Goal: Task Accomplishment & Management: Use online tool/utility

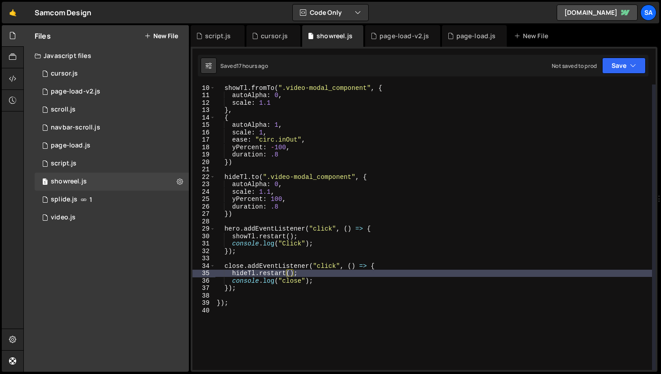
scroll to position [67, 0]
click at [104, 104] on div "0 scroll.js 0" at bounding box center [112, 110] width 154 height 18
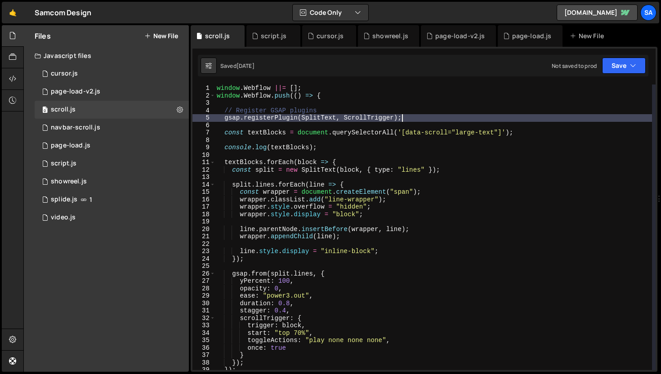
click at [403, 120] on div "window . Webflow ||= [ ] ; window . Webflow . push (( ) => { // Register GSAP p…" at bounding box center [433, 235] width 437 height 300
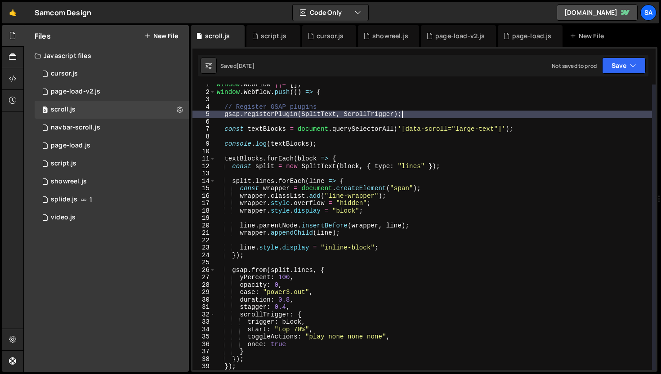
scroll to position [0, 0]
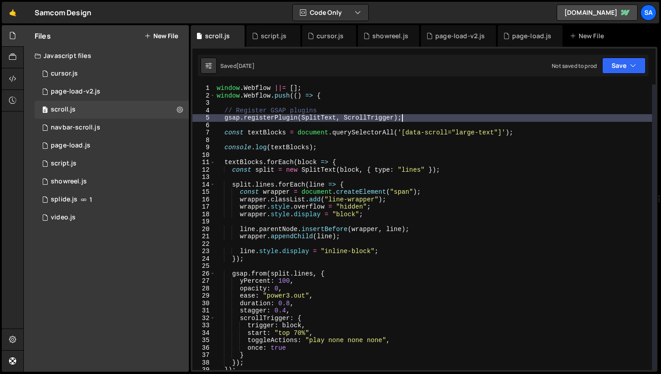
click at [550, 130] on div "window . Webflow ||= [ ] ; window . Webflow . push (( ) => { // Register GSAP p…" at bounding box center [433, 235] width 437 height 300
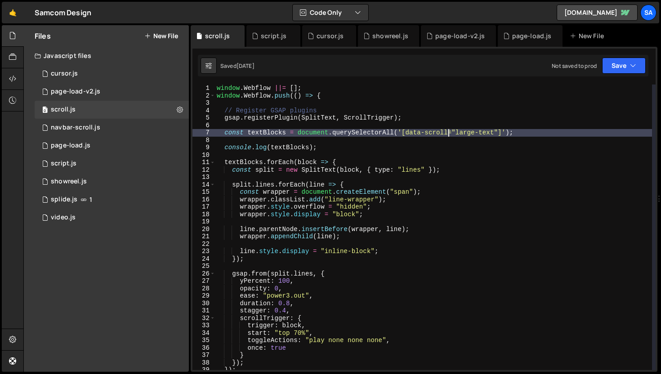
click at [448, 132] on div "window . Webflow ||= [ ] ; window . Webflow . push (( ) => { // Register GSAP p…" at bounding box center [433, 235] width 437 height 300
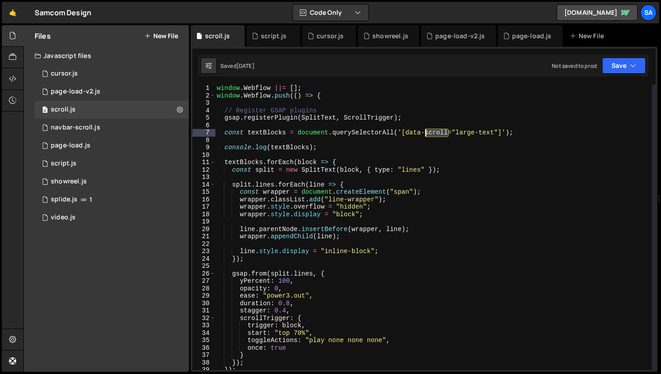
drag, startPoint x: 448, startPoint y: 131, endPoint x: 426, endPoint y: 132, distance: 22.0
click at [426, 132] on div "window . Webflow ||= [ ] ; window . Webflow . push (( ) => { // Register GSAP p…" at bounding box center [433, 235] width 437 height 300
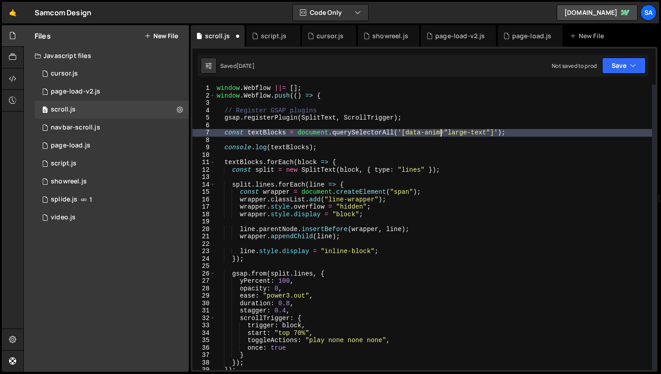
scroll to position [0, 16]
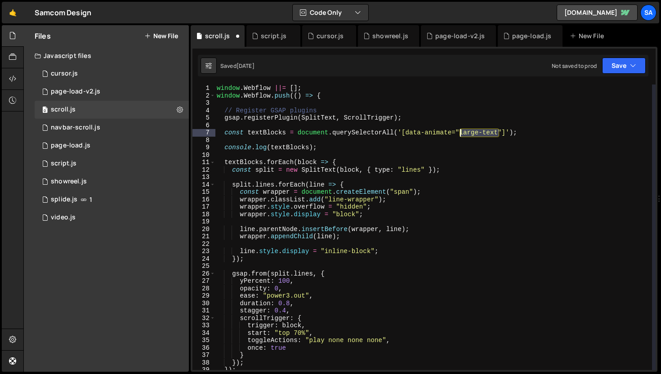
drag, startPoint x: 499, startPoint y: 133, endPoint x: 459, endPoint y: 131, distance: 40.0
click at [459, 131] on div "window . Webflow ||= [ ] ; window . Webflow . push (( ) => { // Register GSAP p…" at bounding box center [433, 235] width 437 height 300
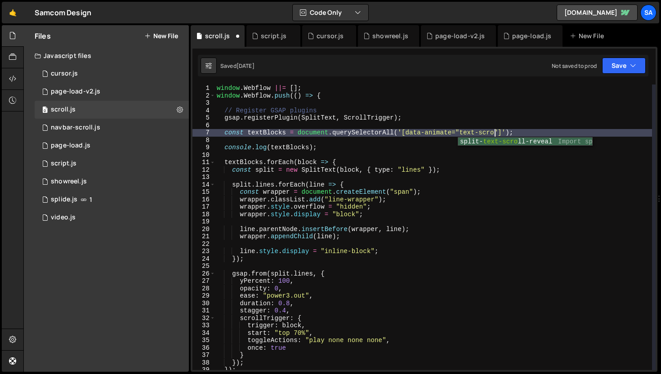
type textarea "const textBlocks = document.querySelectorAll('[data-animate="text-scroll"]');"
click at [341, 136] on div "window . Webflow ||= [ ] ; window . Webflow . push (( ) => { // Register GSAP p…" at bounding box center [433, 235] width 437 height 300
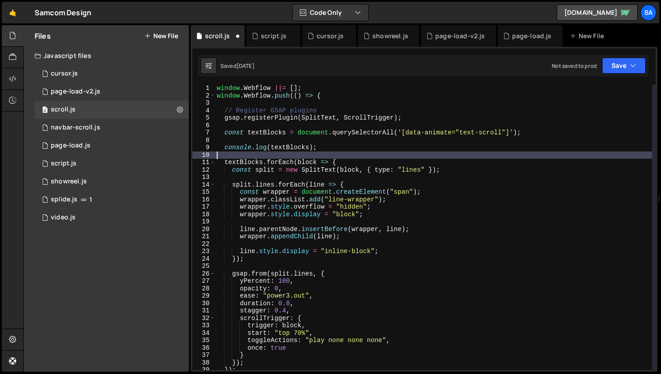
click at [344, 155] on div "window . Webflow ||= [ ] ; window . Webflow . push (( ) => { // Register GSAP p…" at bounding box center [433, 235] width 437 height 300
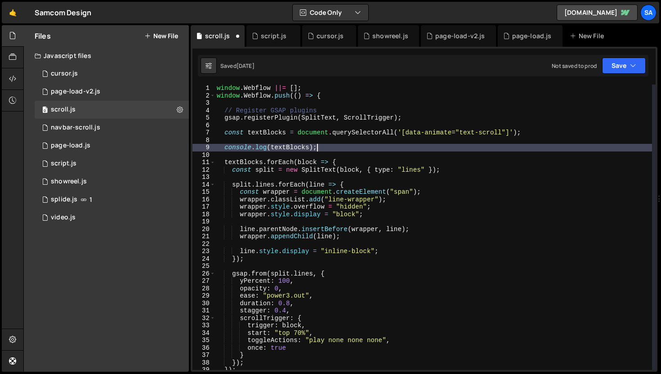
click at [336, 151] on div "window . Webflow ||= [ ] ; window . Webflow . push (( ) => { // Register GSAP p…" at bounding box center [433, 235] width 437 height 300
type textarea "console.log(textBlocks);"
click at [621, 71] on button "Save" at bounding box center [624, 66] width 44 height 16
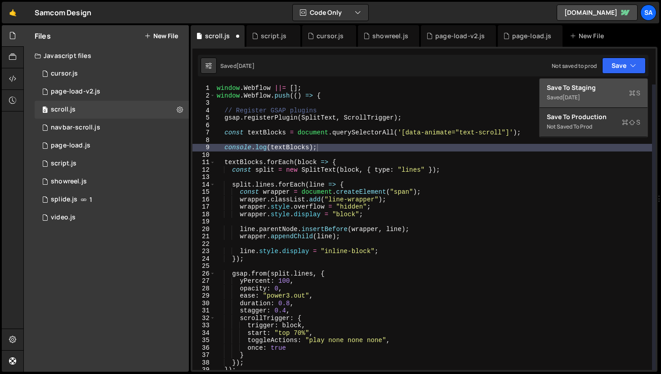
click at [595, 102] on div "Saved [DATE]" at bounding box center [594, 97] width 94 height 11
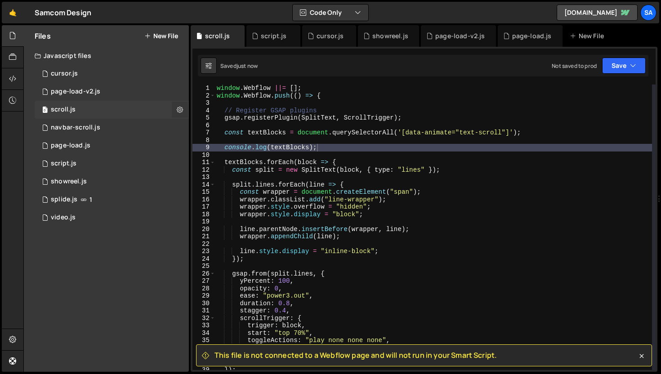
click at [183, 111] on icon at bounding box center [180, 109] width 6 height 9
type input "scroll"
radio input "true"
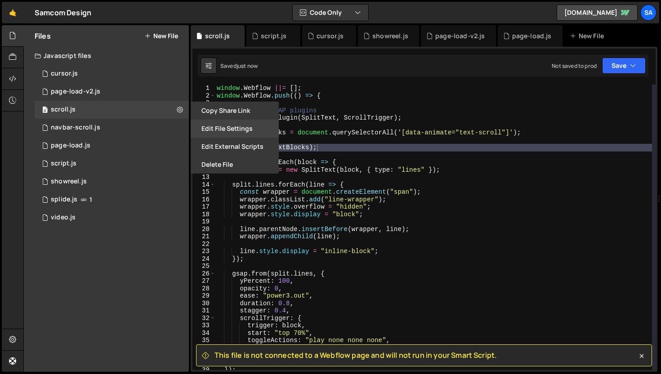
click at [248, 130] on button "Edit File Settings" at bounding box center [235, 129] width 88 height 18
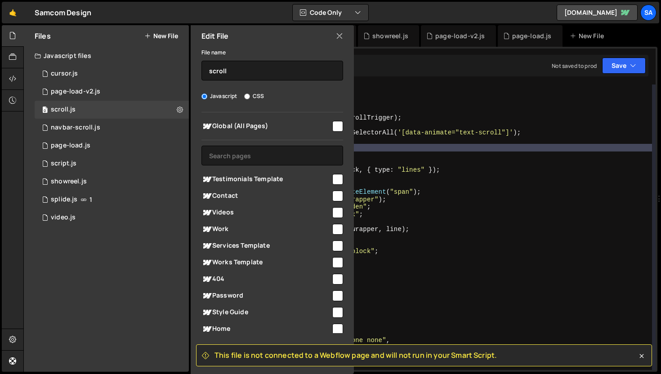
click at [332, 124] on input "checkbox" at bounding box center [337, 126] width 11 height 11
checkbox input "true"
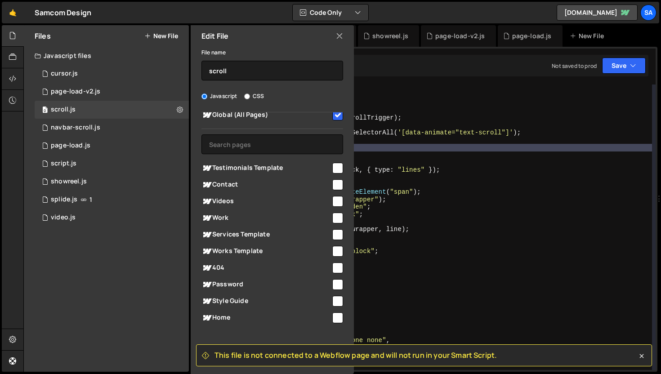
scroll to position [17, 0]
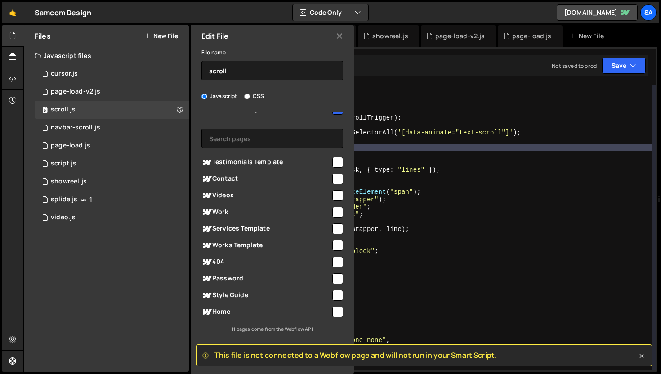
click at [644, 355] on icon at bounding box center [641, 356] width 9 height 9
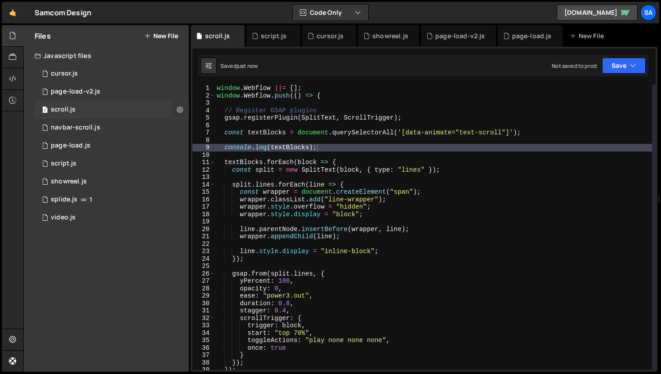
click at [182, 108] on icon at bounding box center [180, 109] width 6 height 9
type input "scroll"
radio input "true"
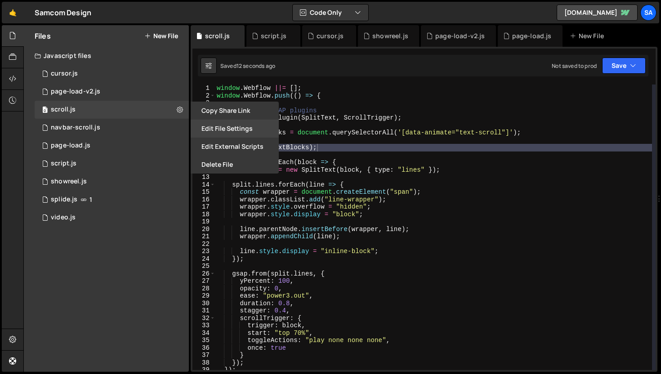
click at [252, 132] on button "Edit File Settings" at bounding box center [235, 129] width 88 height 18
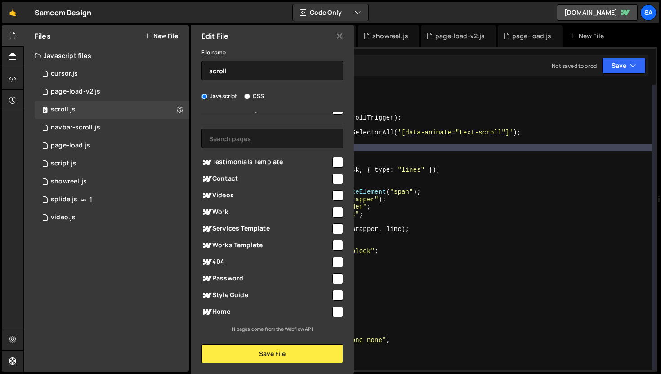
scroll to position [0, 0]
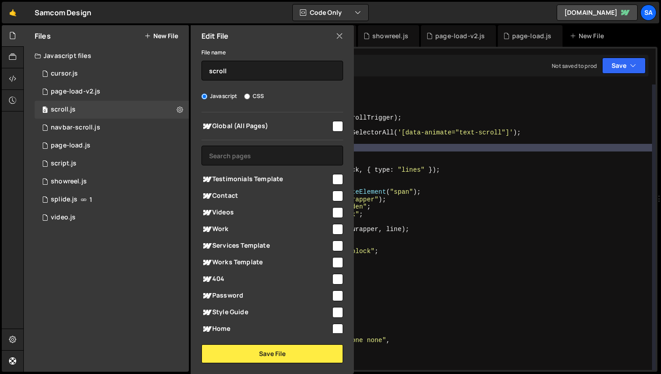
click at [334, 126] on input "checkbox" at bounding box center [337, 126] width 11 height 11
checkbox input "true"
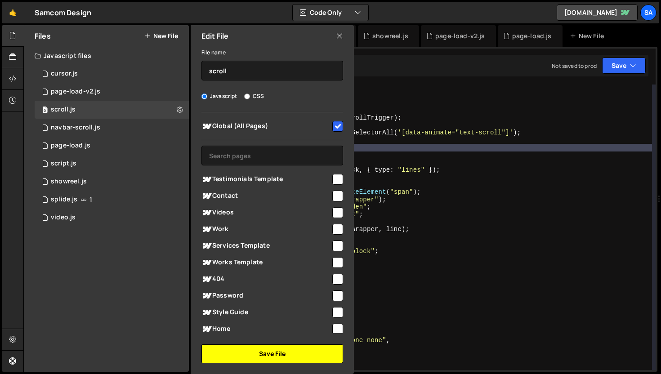
click at [304, 354] on button "Save File" at bounding box center [272, 353] width 142 height 19
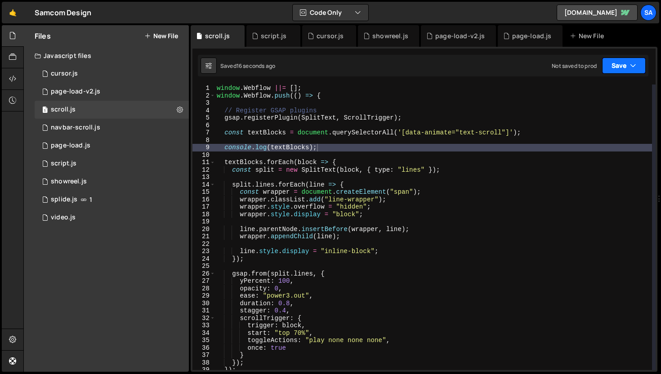
click at [630, 60] on button "Save" at bounding box center [624, 66] width 44 height 16
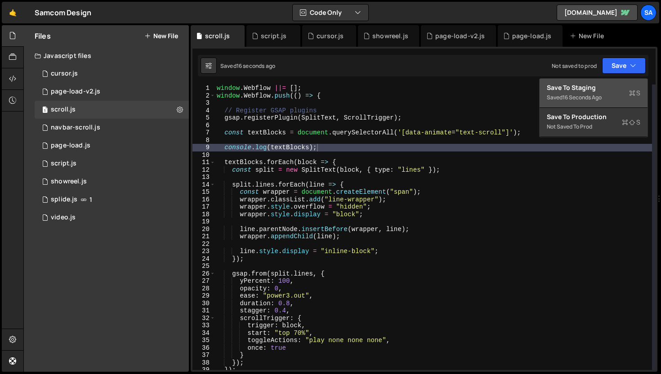
click at [582, 99] on div "16 seconds ago" at bounding box center [581, 98] width 39 height 8
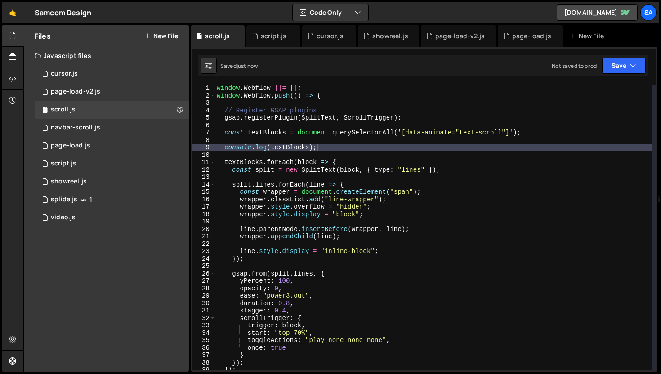
type textarea "textBlocks.forEach(block => {"
click at [553, 166] on div "window . Webflow ||= [ ] ; window . Webflow . push (( ) => { // Register GSAP p…" at bounding box center [433, 235] width 437 height 300
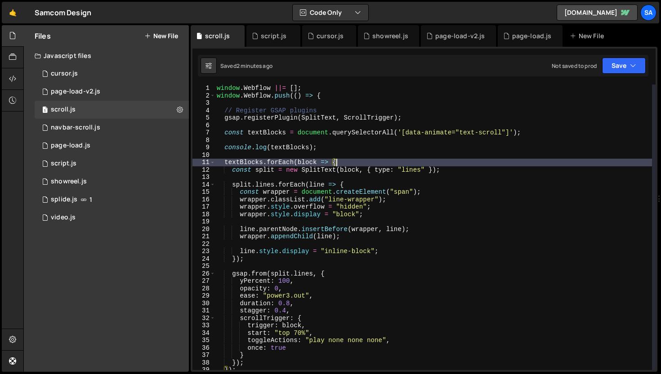
click at [512, 159] on div "window . Webflow ||= [ ] ; window . Webflow . push (( ) => { // Register GSAP p…" at bounding box center [433, 235] width 437 height 300
click at [482, 174] on div "window . Webflow ||= [ ] ; window . Webflow . push (( ) => { // Register GSAP p…" at bounding box center [433, 235] width 437 height 300
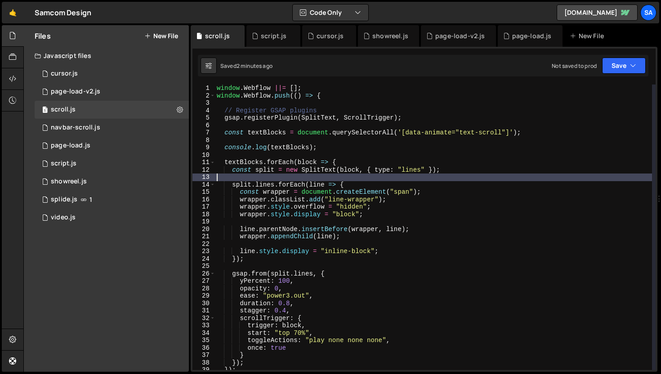
click at [476, 168] on div "window . Webflow ||= [ ] ; window . Webflow . push (( ) => { // Register GSAP p…" at bounding box center [433, 235] width 437 height 300
type textarea "const split = new SplitText(block, { type: "lines" });"
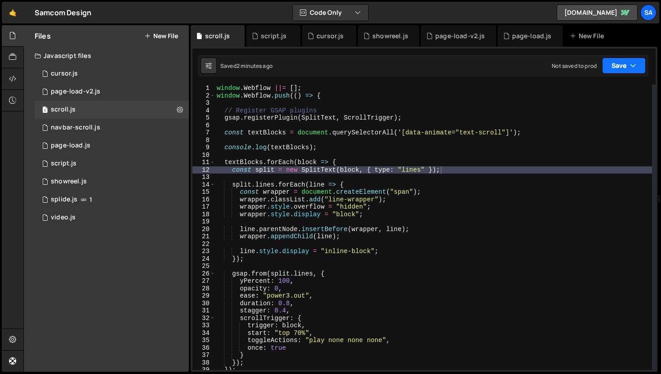
click at [619, 68] on button "Save" at bounding box center [624, 66] width 44 height 16
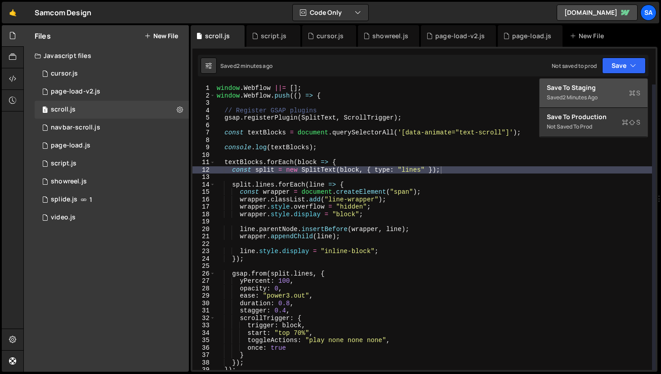
click at [590, 91] on div "Save to Staging S" at bounding box center [594, 87] width 94 height 9
